Goal: Transaction & Acquisition: Purchase product/service

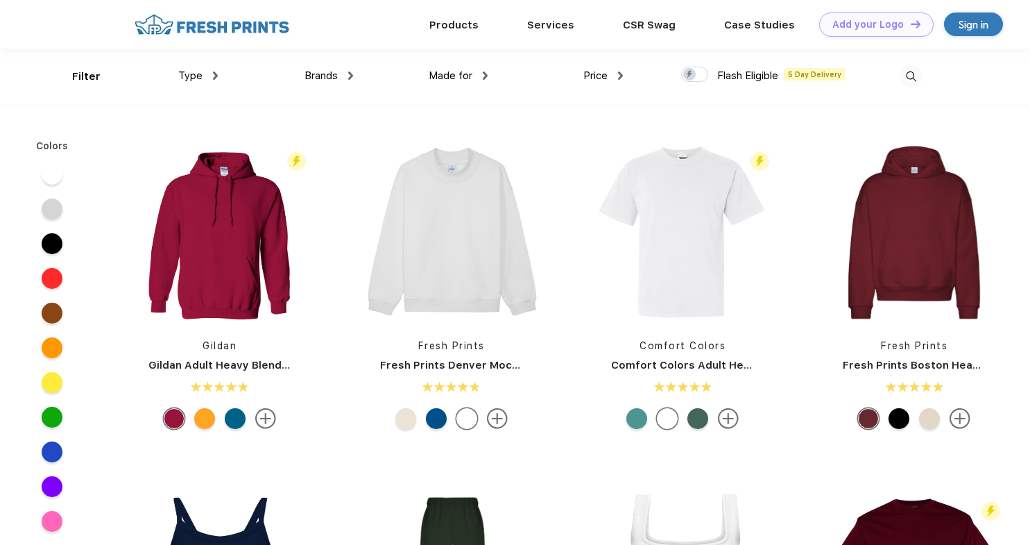
scroll to position [1, 0]
click at [337, 78] on div "Brands" at bounding box center [329, 75] width 49 height 16
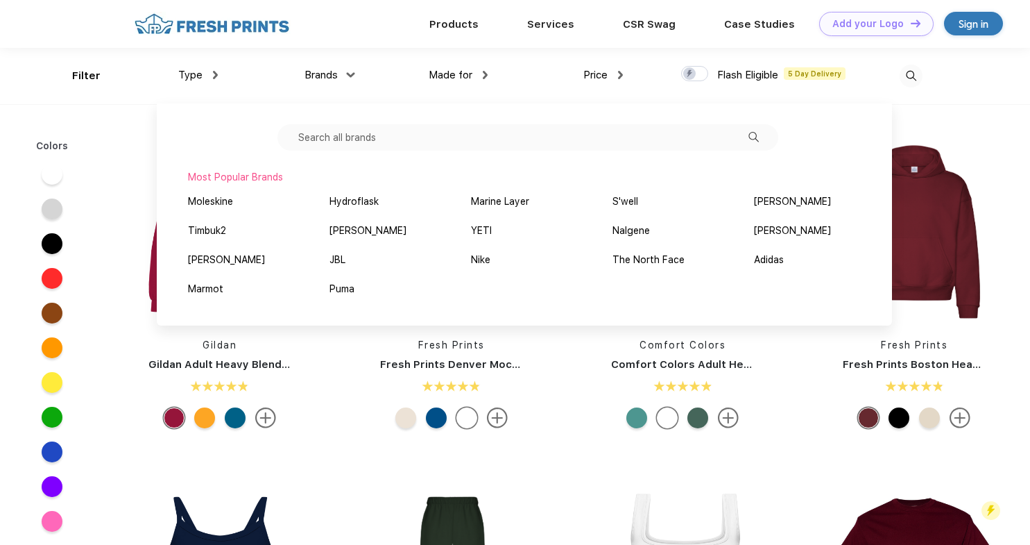
click at [366, 132] on input "text" at bounding box center [527, 137] width 501 height 26
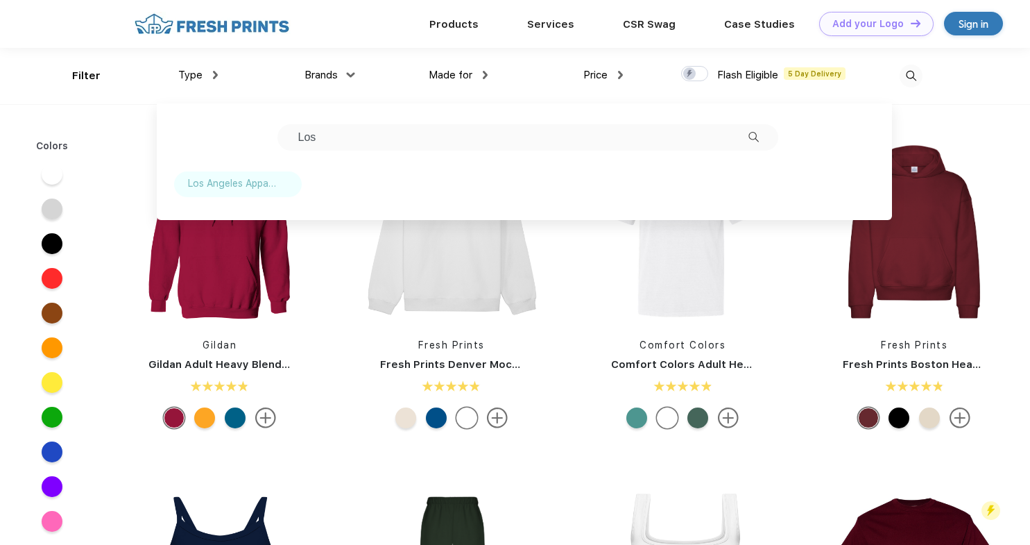
type input "Los"
click at [198, 186] on div "Los Angeles Apparel" at bounding box center [232, 183] width 88 height 15
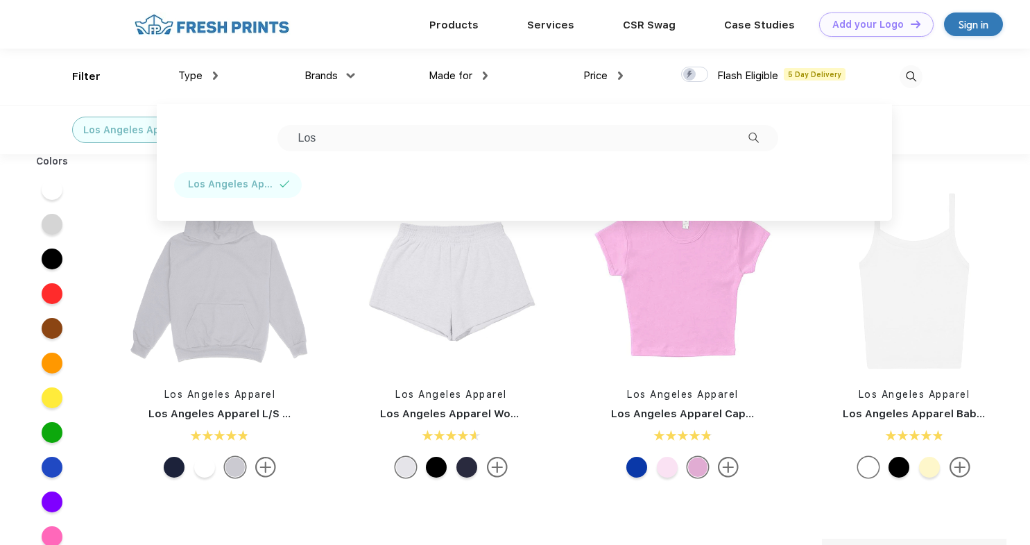
click at [954, 105] on div "Los Angeles Apparel" at bounding box center [515, 129] width 1030 height 49
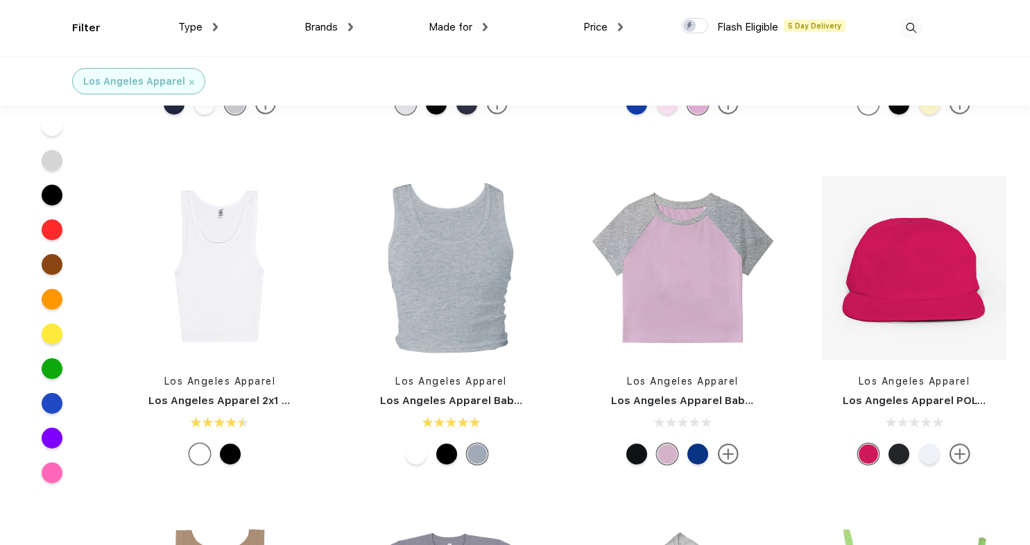
scroll to position [289, 0]
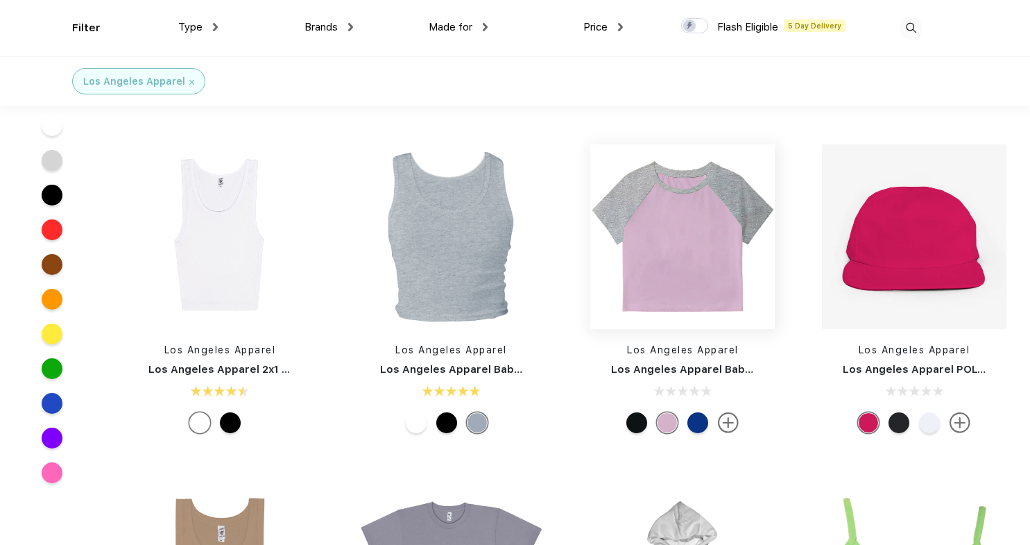
click at [708, 255] on img at bounding box center [682, 236] width 185 height 185
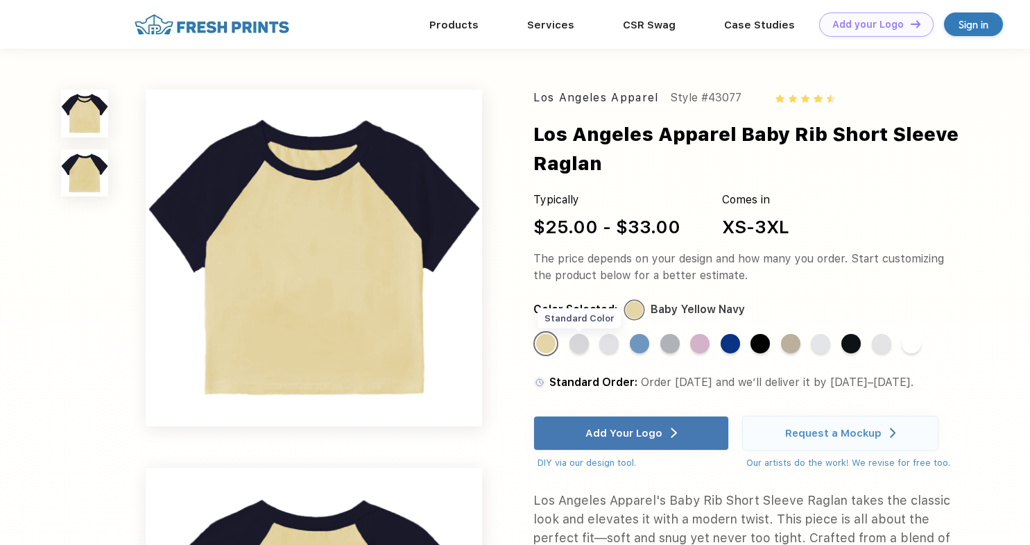
click at [585, 345] on div "Standard Color" at bounding box center [579, 343] width 19 height 19
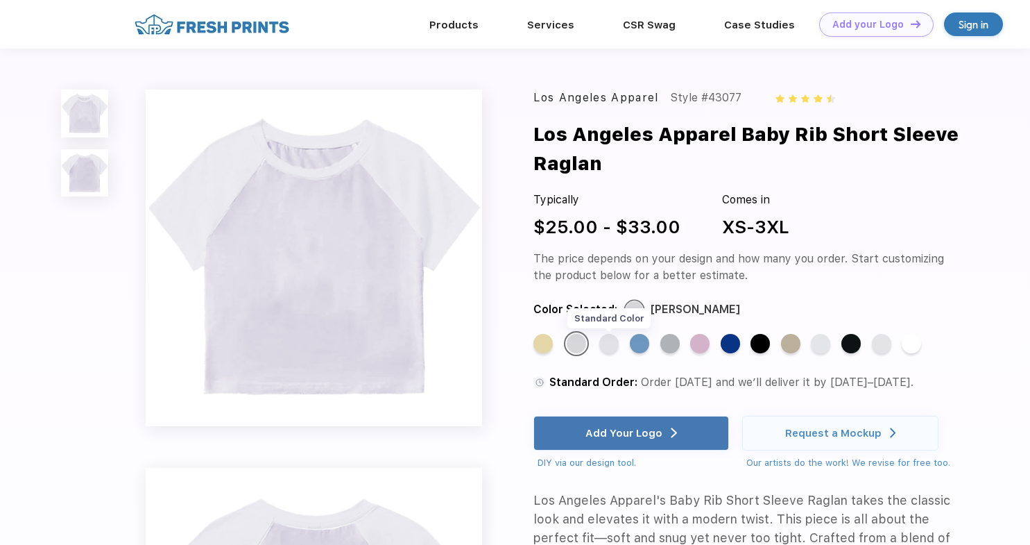
click at [607, 345] on div "Standard Color" at bounding box center [608, 343] width 19 height 19
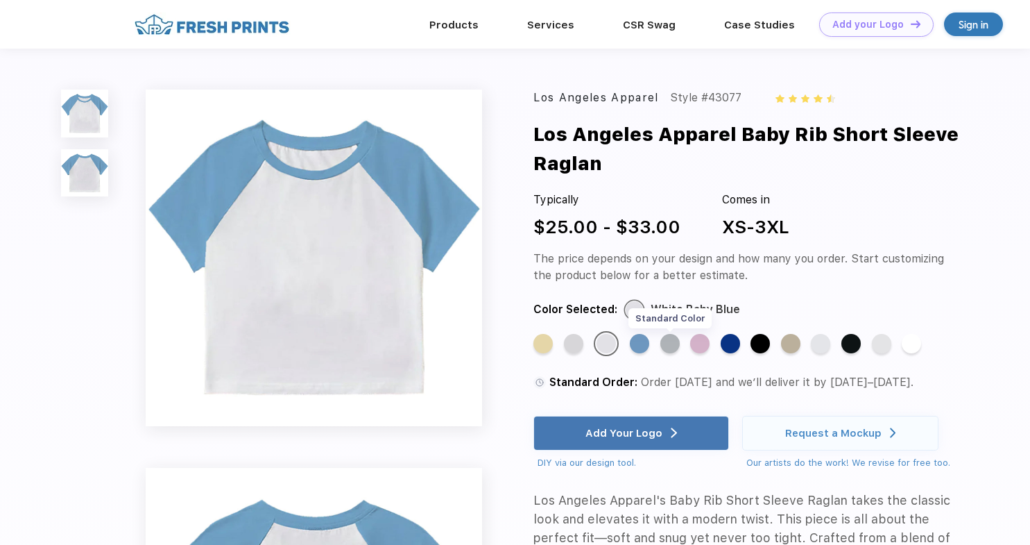
click at [667, 342] on div "Standard Color" at bounding box center [669, 343] width 19 height 19
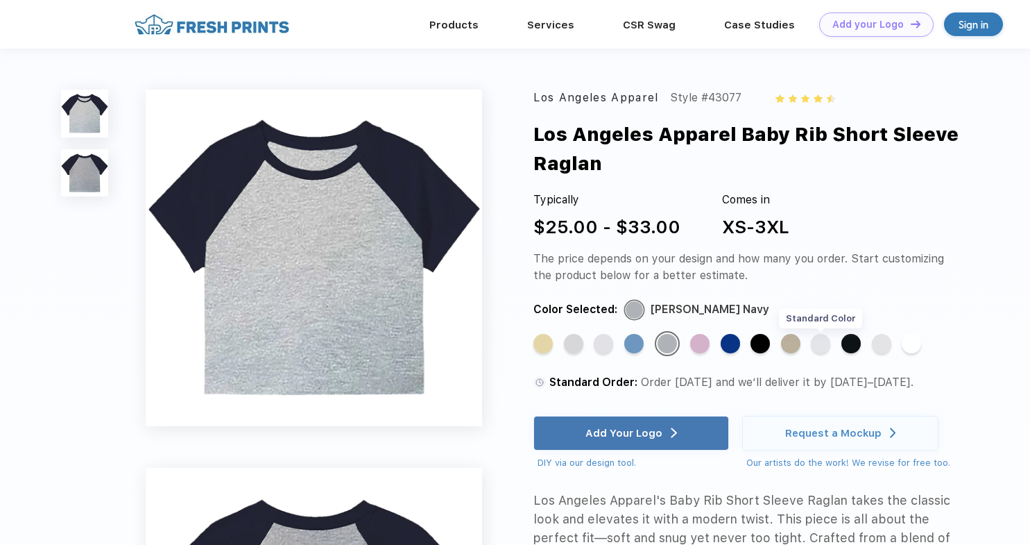
click at [823, 344] on div "Standard Color" at bounding box center [820, 343] width 19 height 19
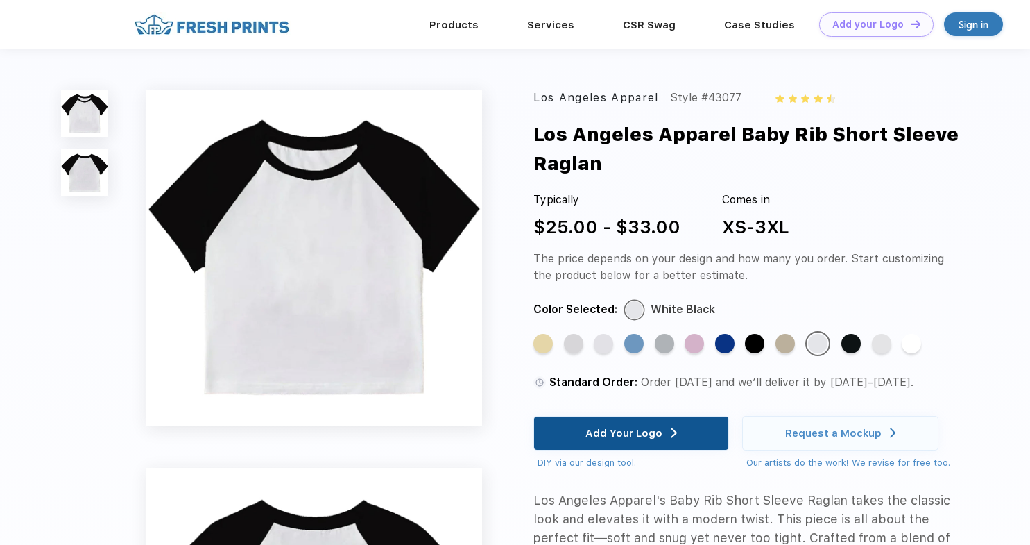
click at [663, 435] on div "Add Your Logo" at bounding box center [631, 432] width 92 height 33
